Goal: Task Accomplishment & Management: Manage account settings

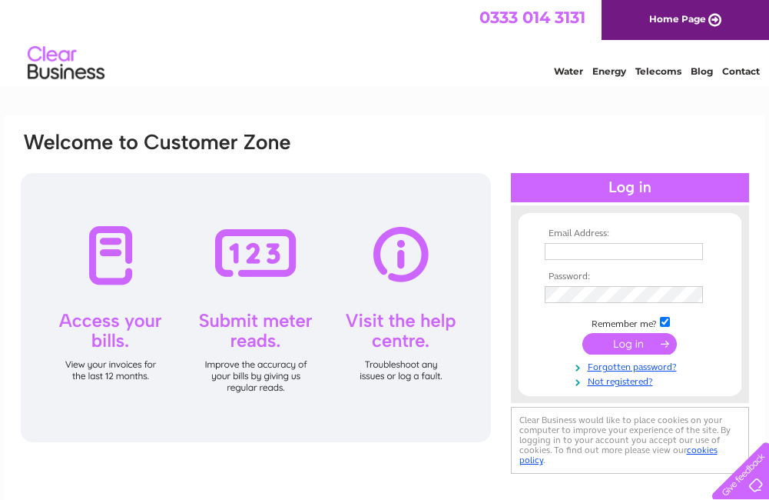
click at [588, 249] on input "text" at bounding box center [624, 251] width 158 height 17
type input "info@homeconomy.co.uk"
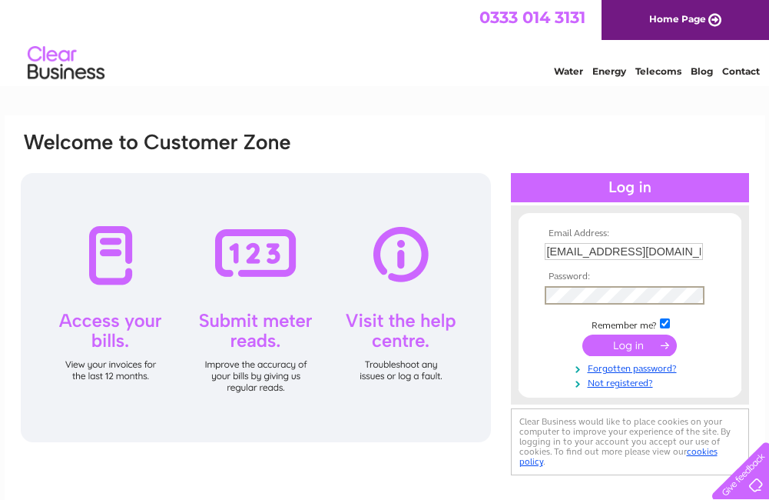
click at [648, 343] on input "submit" at bounding box center [630, 345] width 95 height 22
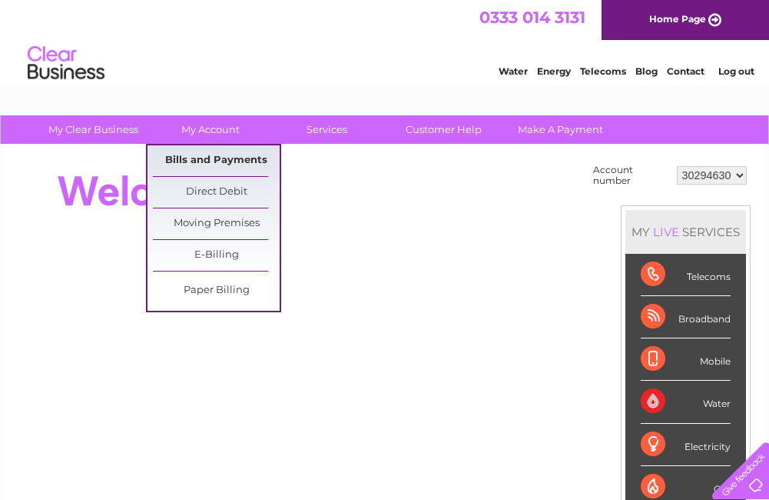
click at [219, 160] on link "Bills and Payments" at bounding box center [216, 160] width 127 height 31
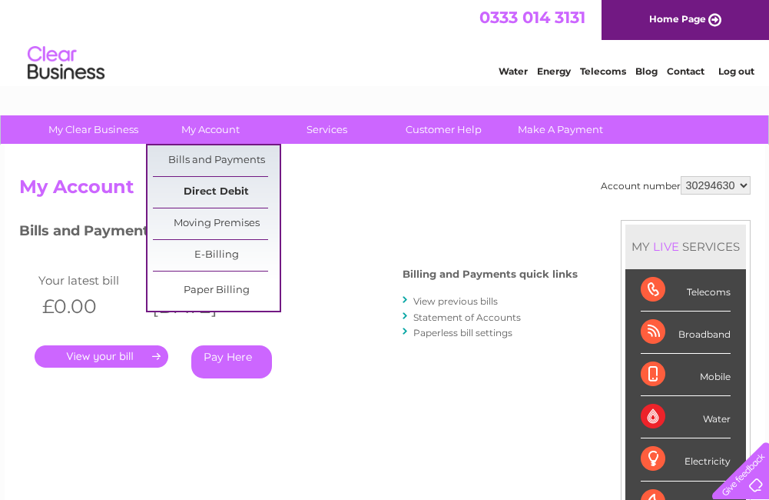
click at [205, 194] on link "Direct Debit" at bounding box center [216, 192] width 127 height 31
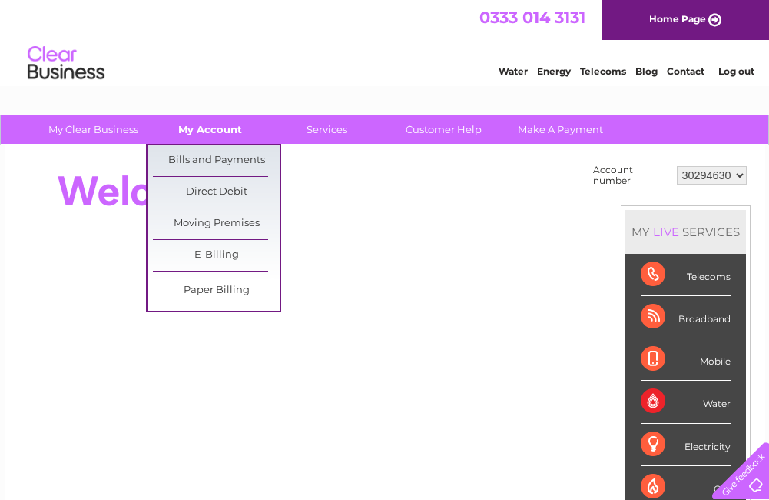
click at [212, 135] on link "My Account" at bounding box center [210, 129] width 127 height 28
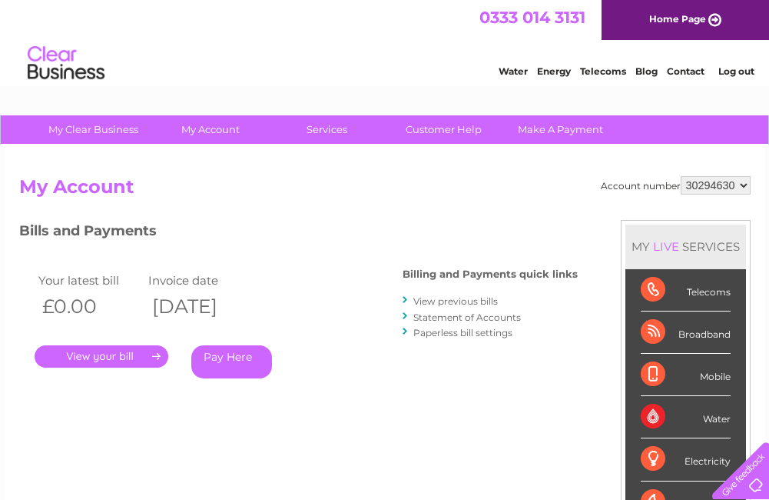
click at [474, 300] on link "View previous bills" at bounding box center [455, 301] width 85 height 12
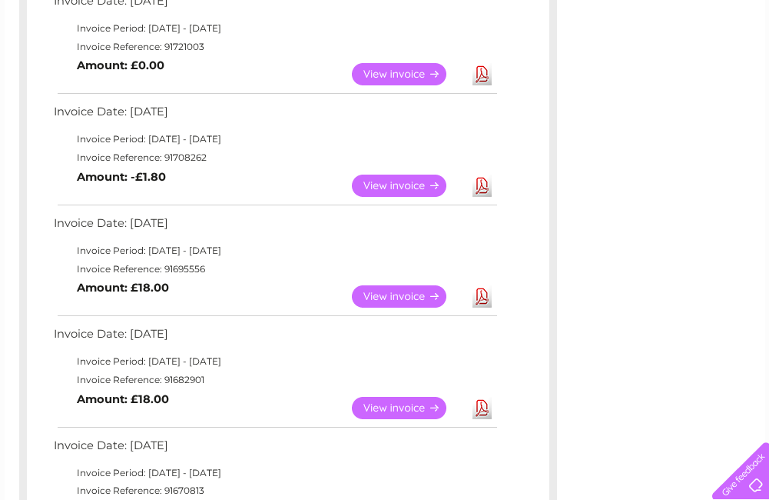
scroll to position [768, 0]
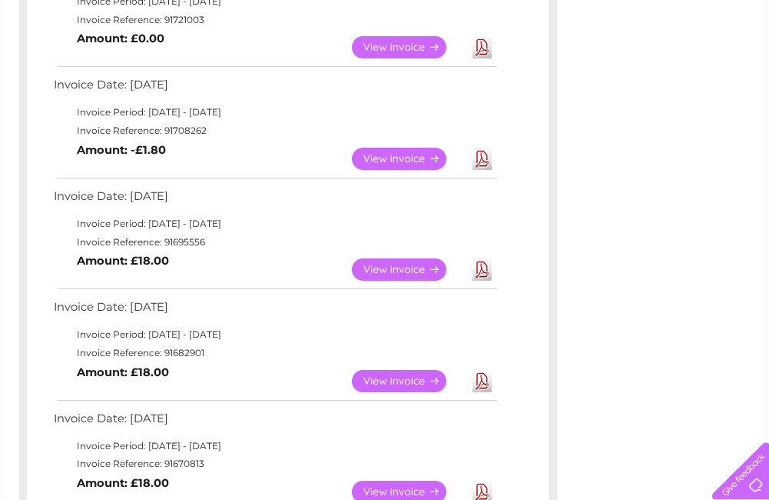
click at [415, 263] on link "View" at bounding box center [408, 269] width 113 height 22
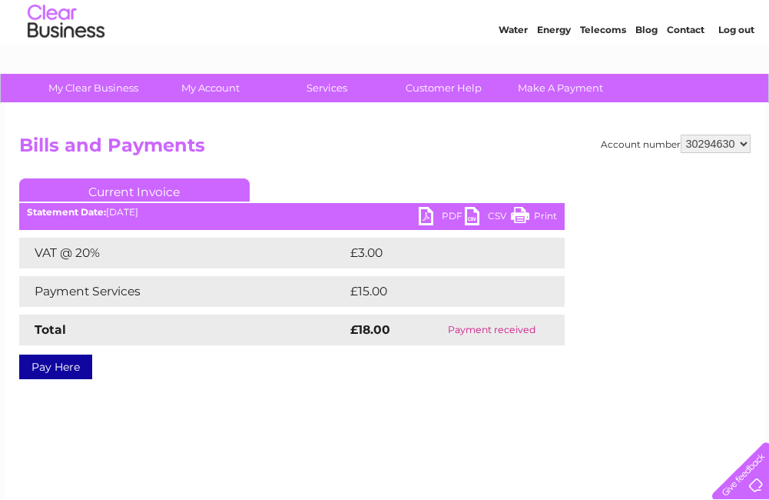
scroll to position [77, 0]
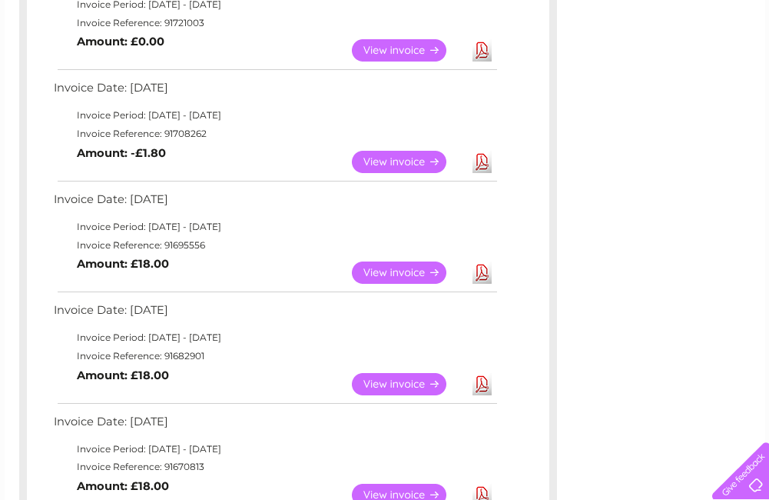
click at [428, 274] on link "View" at bounding box center [408, 272] width 113 height 22
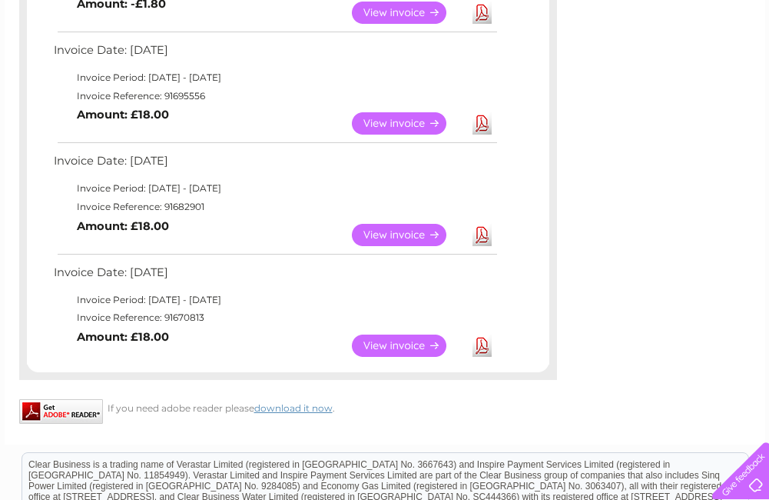
scroll to position [993, 0]
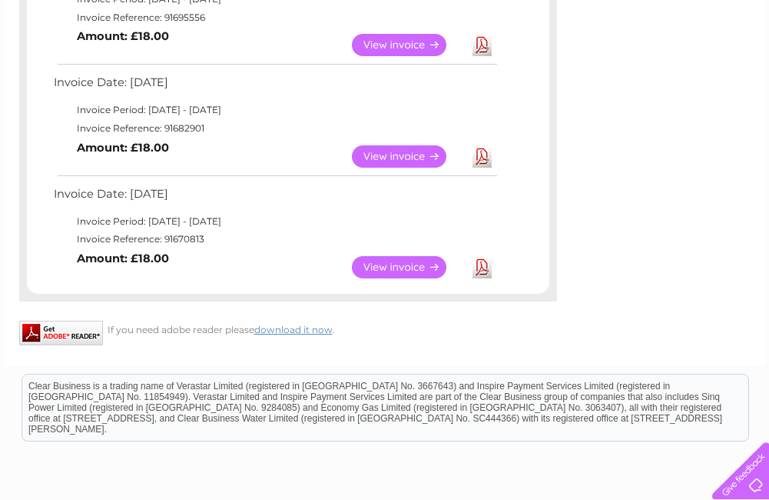
click at [400, 161] on link "View" at bounding box center [408, 156] width 113 height 22
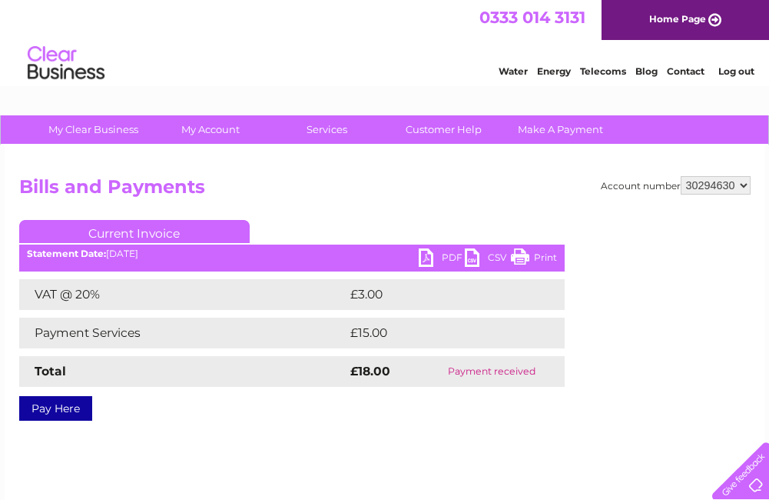
click at [421, 263] on link "PDF" at bounding box center [442, 259] width 46 height 22
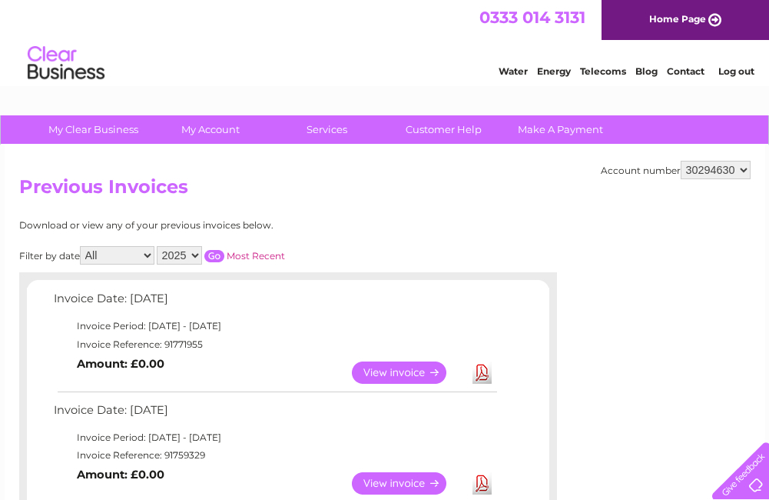
click at [280, 480] on td "View Download Amount: £0.00" at bounding box center [275, 483] width 450 height 38
click at [148, 255] on select "All January February March April May June July August September October Novembe…" at bounding box center [117, 255] width 75 height 18
click at [81, 246] on select "All January February March April May June July August September October Novembe…" at bounding box center [117, 255] width 75 height 18
click at [222, 256] on input "button" at bounding box center [214, 256] width 20 height 12
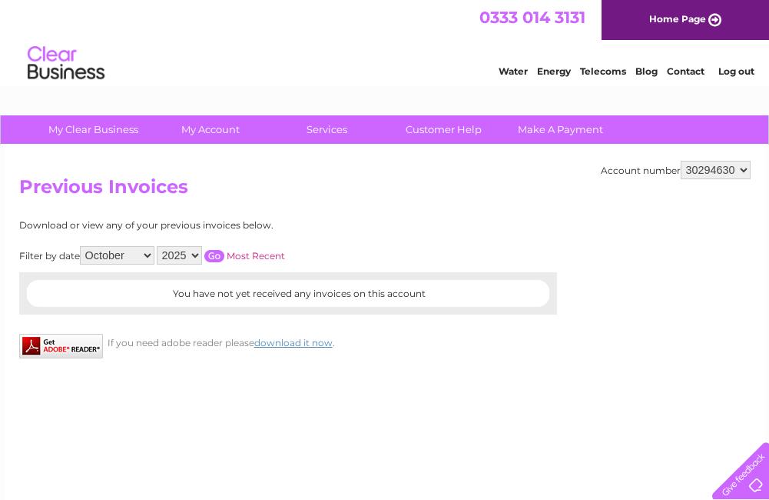
click at [148, 257] on select "All January February March April May June July August September October Novembe…" at bounding box center [117, 255] width 75 height 18
select select "9"
click at [81, 246] on select "All January February March April May June July August September October Novembe…" at bounding box center [117, 255] width 75 height 18
click at [219, 257] on input "button" at bounding box center [214, 256] width 20 height 12
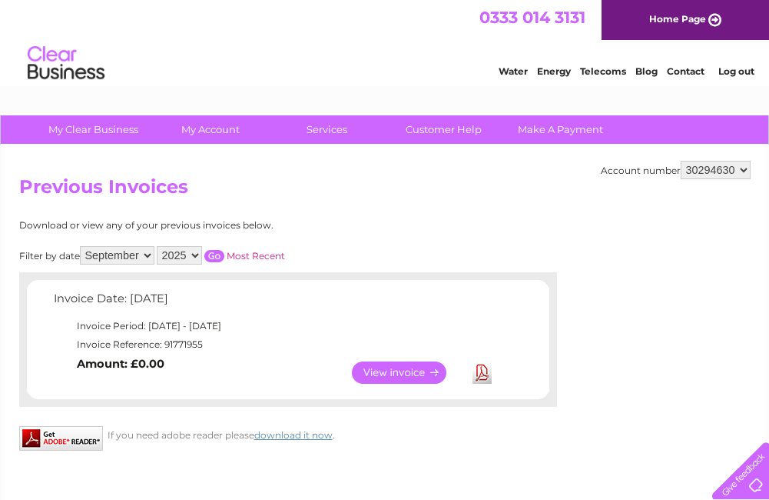
click at [387, 370] on link "View" at bounding box center [408, 372] width 113 height 22
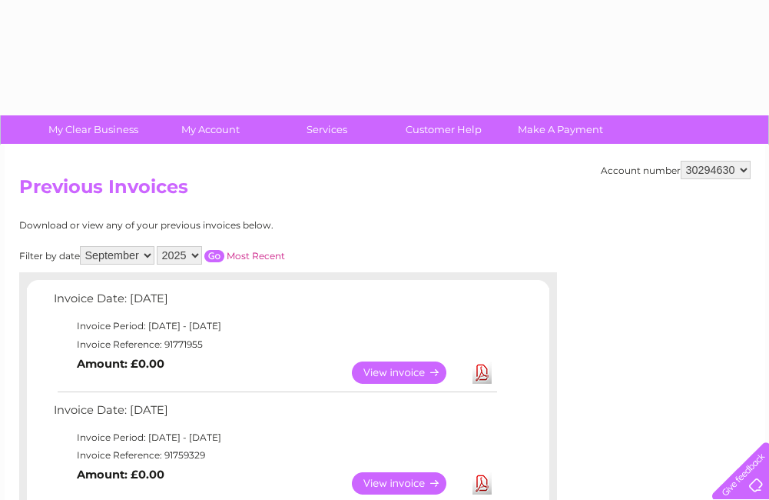
select select "9"
